Goal: Transaction & Acquisition: Purchase product/service

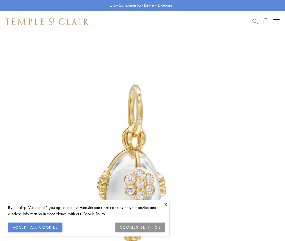
scroll to position [11, 0]
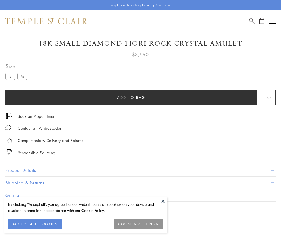
click at [131, 97] on span "Add to bag" at bounding box center [131, 97] width 29 height 6
